Goal: Task Accomplishment & Management: Use online tool/utility

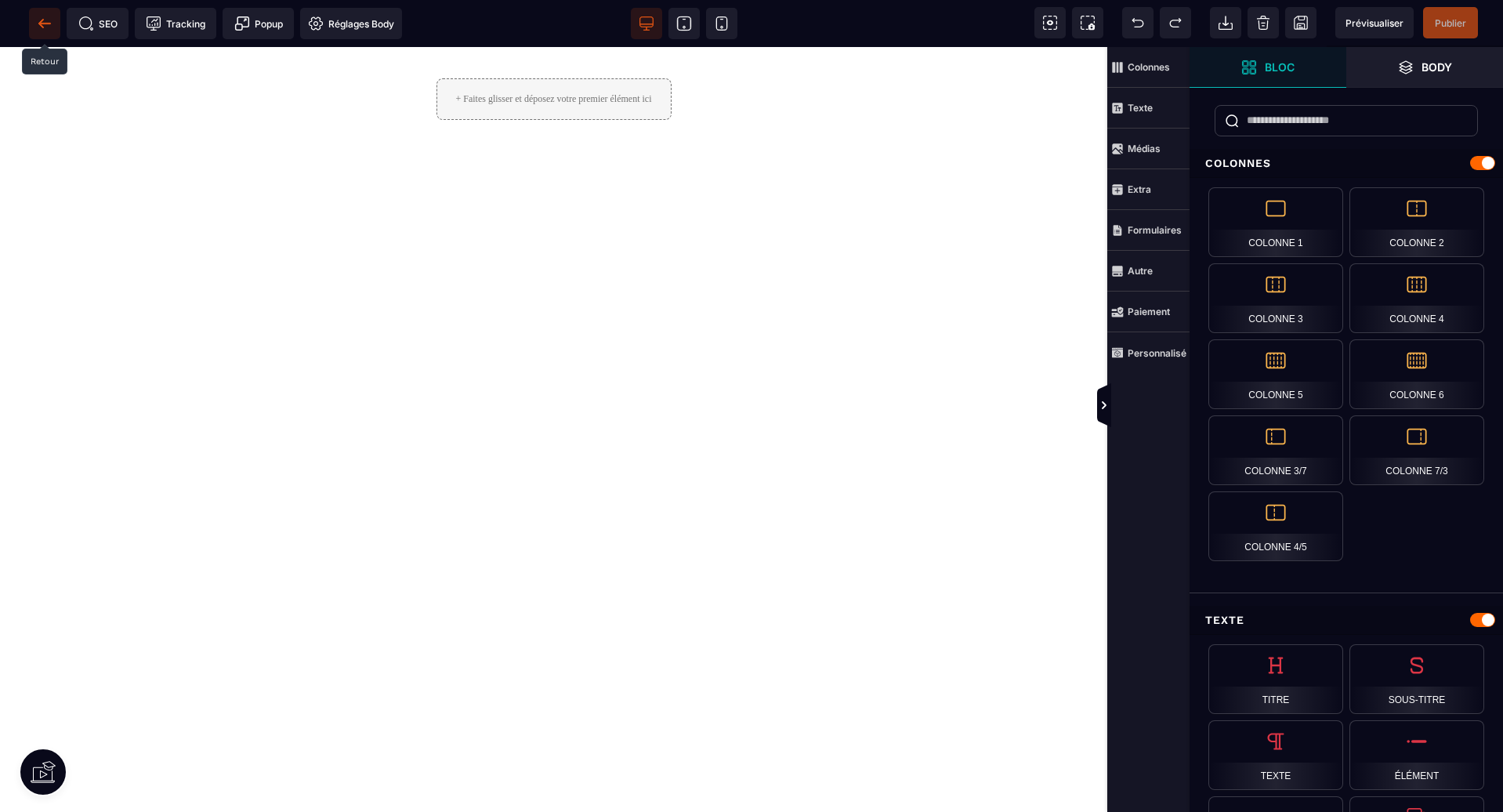
click at [43, 32] on span at bounding box center [45, 23] width 31 height 31
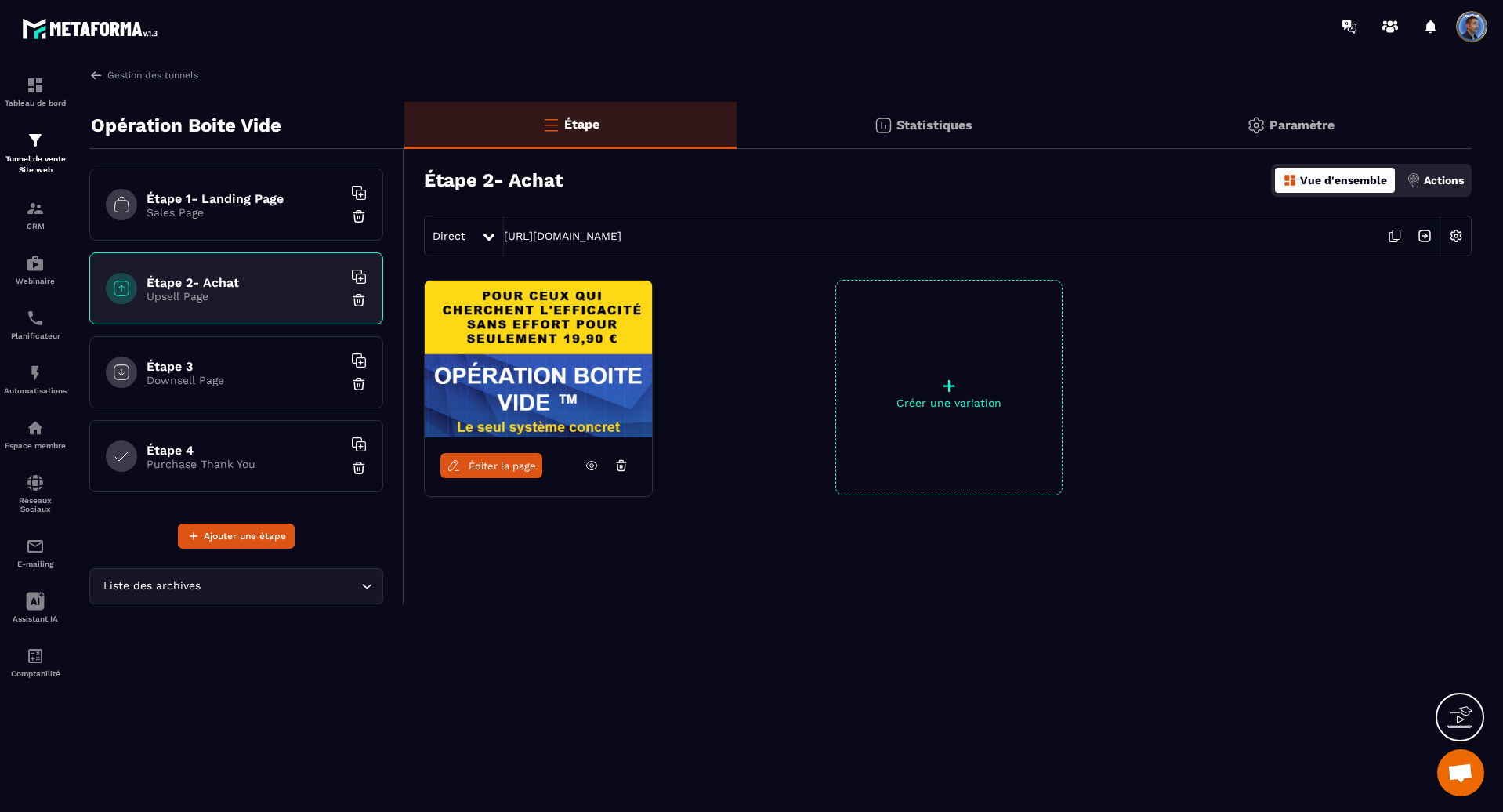
click at [238, 220] on div "Étape 1- Landing Page Sales Page" at bounding box center [236, 204] width 294 height 72
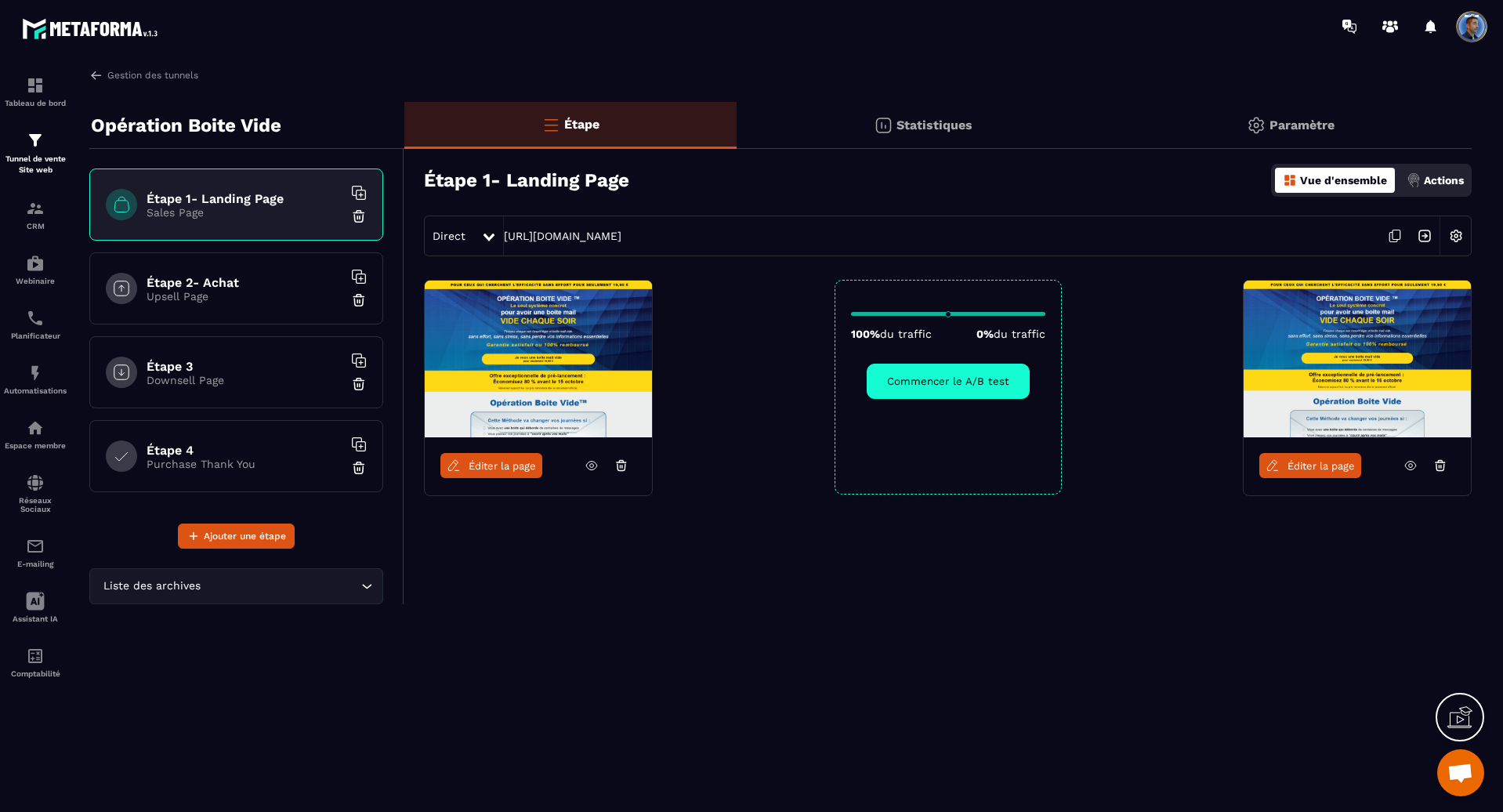
click at [234, 281] on h6 "Étape 2- Achat" at bounding box center [244, 283] width 196 height 15
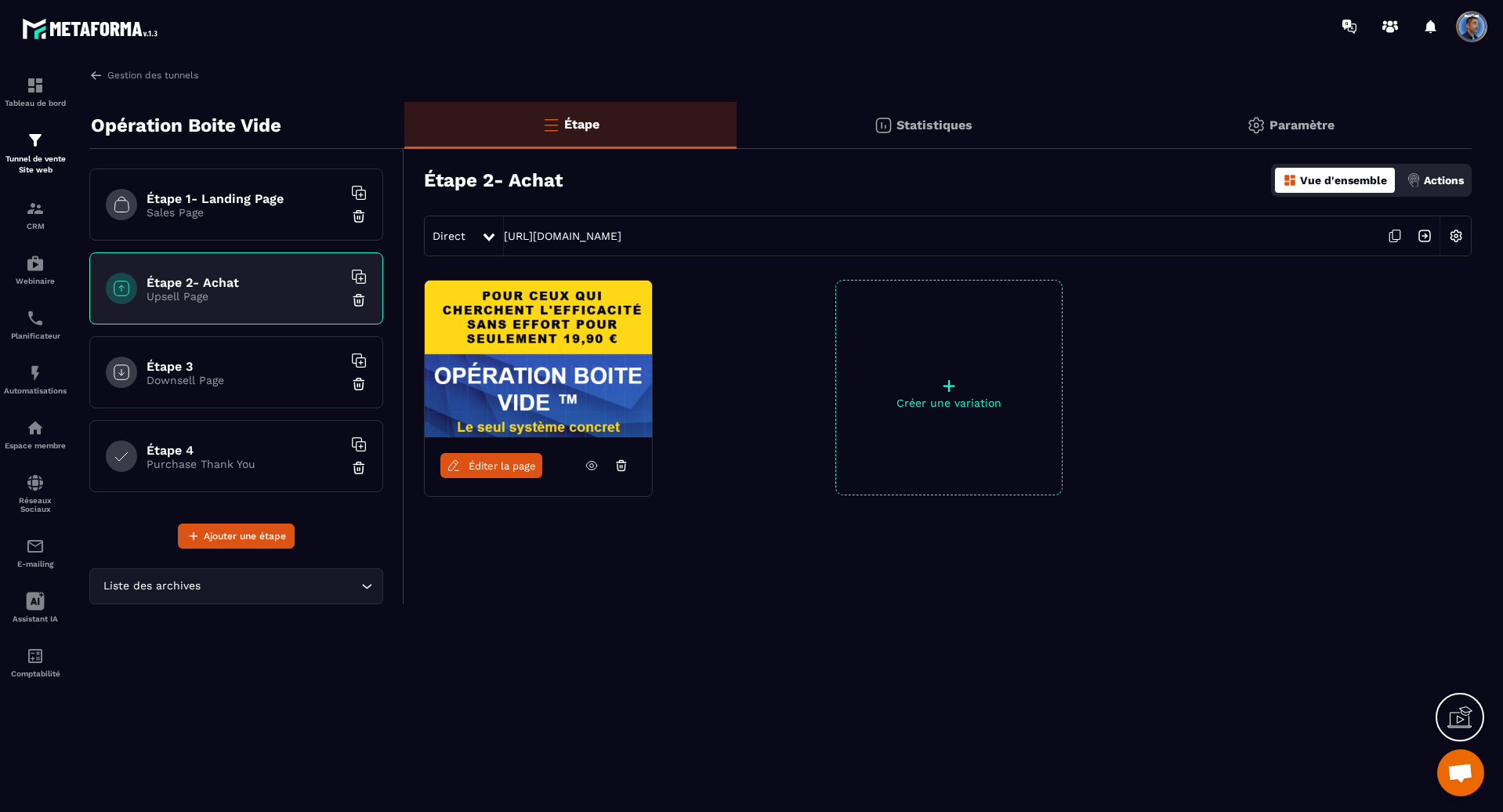
click at [480, 461] on span "Éditer la page" at bounding box center [503, 465] width 68 height 12
